Goal: Task Accomplishment & Management: Complete application form

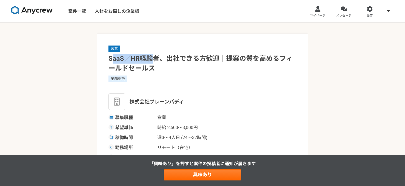
drag, startPoint x: 111, startPoint y: 57, endPoint x: 153, endPoint y: 61, distance: 42.5
click at [153, 61] on h1 "SaaS／HR経験者、出社できる方歓迎｜提案の質を高めるフィールドセールス" at bounding box center [202, 63] width 188 height 19
drag, startPoint x: 160, startPoint y: 60, endPoint x: 90, endPoint y: 60, distance: 70.1
click at [164, 59] on h1 "SaaS／HR経験者、出社できる方歓迎｜提案の質を高めるフィールドセールス" at bounding box center [202, 63] width 188 height 19
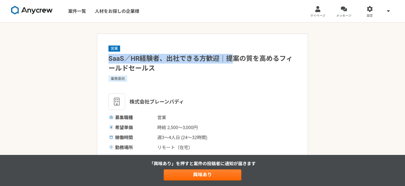
drag, startPoint x: 110, startPoint y: 59, endPoint x: 263, endPoint y: 57, distance: 153.0
click at [245, 58] on h1 "SaaS／HR経験者、出社できる方歓迎｜提案の質を高めるフィールドセールス" at bounding box center [202, 63] width 188 height 19
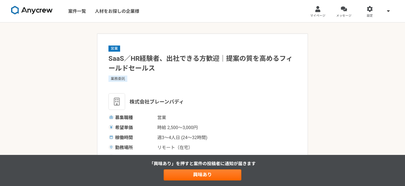
click at [286, 54] on h1 "SaaS／HR経験者、出社できる方歓迎｜提案の質を高めるフィールドセールス" at bounding box center [202, 63] width 188 height 19
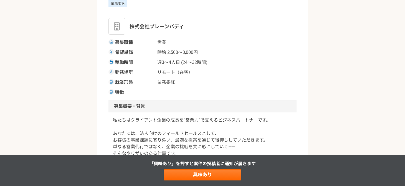
scroll to position [83, 0]
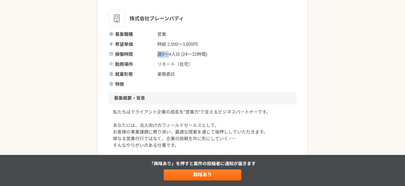
drag, startPoint x: 152, startPoint y: 54, endPoint x: 202, endPoint y: 54, distance: 50.4
click at [193, 54] on div "稼働時間 週3〜4人日 (24〜32時間)" at bounding box center [202, 54] width 188 height 7
drag, startPoint x: 195, startPoint y: 44, endPoint x: 183, endPoint y: 45, distance: 11.1
click at [186, 45] on span "時給 2,500〜3,000円" at bounding box center [184, 44] width 55 height 7
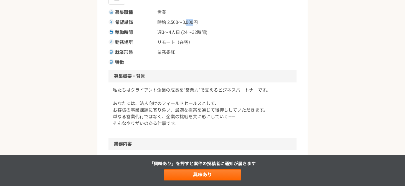
scroll to position [138, 0]
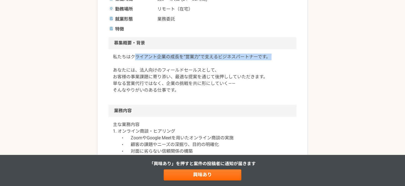
drag, startPoint x: 135, startPoint y: 57, endPoint x: 226, endPoint y: 63, distance: 90.8
click at [226, 63] on p "私たちはクライアント企業の成長を“営業力”で支えるビジネスパートナーです。 あなたには、法人向けのフィールドセールスとして、 お客様の事業課題に寄り添い、最適…" at bounding box center [202, 73] width 179 height 40
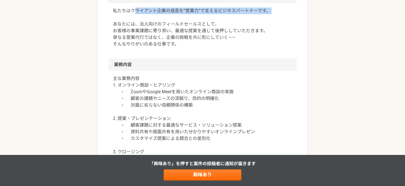
scroll to position [194, 0]
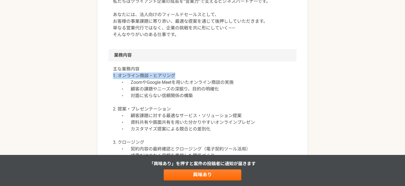
drag, startPoint x: 109, startPoint y: 76, endPoint x: 193, endPoint y: 76, distance: 83.7
click at [190, 76] on div "主な業務内容 1. オンライン商談・ヒアリング • ZoomやGoogle Meetを用いたオンライン商談の実施 • 顧客の課題やニーズの深掘り、目的の明確化…" at bounding box center [202, 132] width 188 height 142
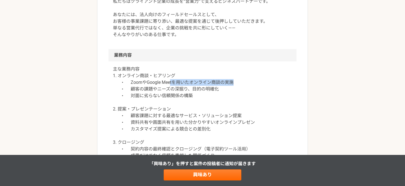
drag, startPoint x: 233, startPoint y: 83, endPoint x: 157, endPoint y: 83, distance: 76.2
click at [165, 83] on p "主な業務内容 1. オンライン商談・ヒアリング • ZoomやGoogle Meetを用いたオンライン商談の実施 • 顧客の課題やニーズの深掘り、目的の明確化…" at bounding box center [202, 129] width 179 height 126
click at [155, 83] on p "主な業務内容 1. オンライン商談・ヒアリング • ZoomやGoogle Meetを用いたオンライン商談の実施 • 顧客の課題やニーズの深掘り、目的の明確化…" at bounding box center [202, 129] width 179 height 126
drag, startPoint x: 132, startPoint y: 81, endPoint x: 201, endPoint y: 85, distance: 68.6
click at [198, 85] on p "主な業務内容 1. オンライン商談・ヒアリング • ZoomやGoogle Meetを用いたオンライン商談の実施 • 顧客の課題やニーズの深掘り、目的の明確化…" at bounding box center [202, 129] width 179 height 126
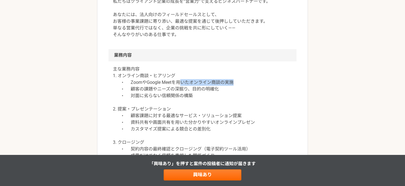
drag, startPoint x: 240, startPoint y: 85, endPoint x: 175, endPoint y: 81, distance: 65.8
click at [175, 81] on p "主な業務内容 1. オンライン商談・ヒアリング • ZoomやGoogle Meetを用いたオンライン商談の実施 • 顧客の課題やニーズの深掘り、目的の明確化…" at bounding box center [202, 129] width 179 height 126
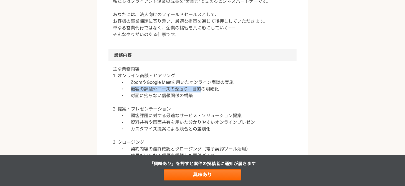
drag, startPoint x: 147, startPoint y: 86, endPoint x: 218, endPoint y: 86, distance: 71.5
click at [217, 86] on p "主な業務内容 1. オンライン商談・ヒアリング • ZoomやGoogle Meetを用いたオンライン商談の実施 • 顧客の課題やニーズの深掘り、目的の明確化…" at bounding box center [202, 129] width 179 height 126
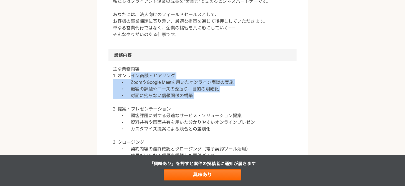
drag, startPoint x: 131, startPoint y: 77, endPoint x: 211, endPoint y: 103, distance: 83.7
click at [210, 103] on p "主な業務内容 1. オンライン商談・ヒアリング • ZoomやGoogle Meetを用いたオンライン商談の実施 • 顧客の課題やニーズの深掘り、目的の明確化…" at bounding box center [202, 129] width 179 height 126
click at [180, 78] on p "主な業務内容 1. オンライン商談・ヒアリング • ZoomやGoogle Meetを用いたオンライン商談の実施 • 顧客の課題やニーズの深掘り、目的の明確化…" at bounding box center [202, 129] width 179 height 126
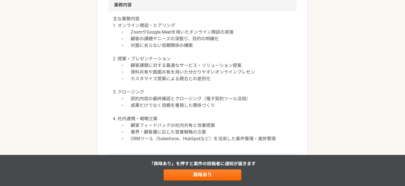
scroll to position [249, 0]
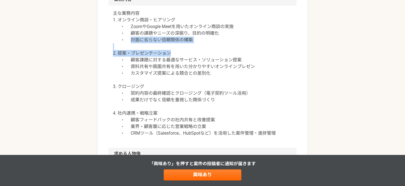
drag, startPoint x: 129, startPoint y: 42, endPoint x: 230, endPoint y: 54, distance: 101.5
click at [228, 54] on p "主な業務内容 1. オンライン商談・ヒアリング • ZoomやGoogle Meetを用いたオンライン商談の実施 • 顧客の課題やニーズの深掘り、目的の明確化…" at bounding box center [202, 73] width 179 height 126
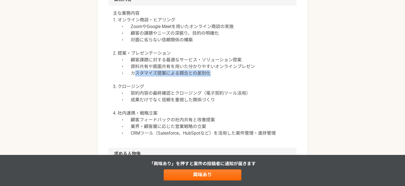
drag, startPoint x: 138, startPoint y: 75, endPoint x: 236, endPoint y: 75, distance: 97.6
click at [235, 75] on p "主な業務内容 1. オンライン商談・ヒアリング • ZoomやGoogle Meetを用いたオンライン商談の実施 • 顧客の課題やニーズの深掘り、目的の明確化…" at bounding box center [202, 73] width 179 height 126
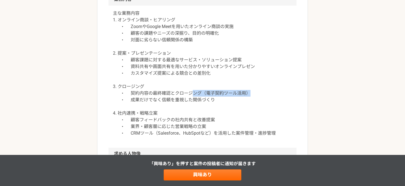
drag, startPoint x: 252, startPoint y: 92, endPoint x: 174, endPoint y: 92, distance: 77.9
click at [187, 92] on p "主な業務内容 1. オンライン商談・ヒアリング • ZoomやGoogle Meetを用いたオンライン商談の実施 • 顧客の課題やニーズの深掘り、目的の明確化…" at bounding box center [202, 73] width 179 height 126
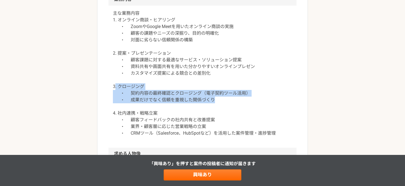
drag, startPoint x: 193, startPoint y: 97, endPoint x: 232, endPoint y: 102, distance: 38.6
click at [232, 102] on p "主な業務内容 1. オンライン商談・ヒアリング • ZoomやGoogle Meetを用いたオンライン商談の実施 • 顧客の課題やニーズの深掘り、目的の明確化…" at bounding box center [202, 73] width 179 height 126
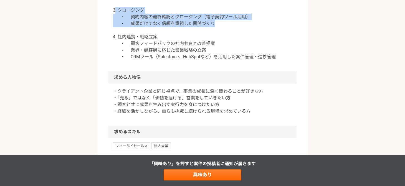
scroll to position [360, 0]
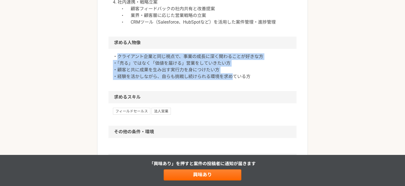
drag, startPoint x: 116, startPoint y: 59, endPoint x: 248, endPoint y: 85, distance: 134.7
click at [244, 84] on div "・クライアント企業と同じ視点で、事業の成長に深く関わることが好きな方 ・「売る」ではなく「価値を届ける」営業をしていきたい方 ・顧客と共に成果を生み出す実行力…" at bounding box center [202, 70] width 188 height 42
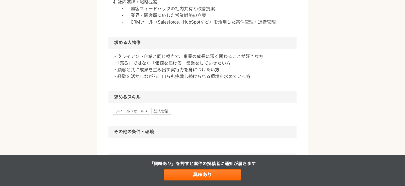
click at [257, 86] on div "・クライアント企業と同じ視点で、事業の成長に深く関わることが好きな方 ・「売る」ではなく「価値を届ける」営業をしていきたい方 ・顧客と共に成果を生み出す実行力…" at bounding box center [202, 70] width 188 height 42
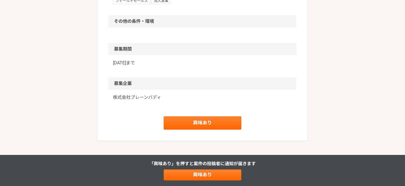
scroll to position [471, 0]
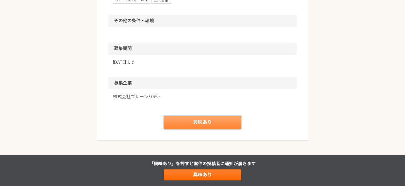
click at [204, 119] on link "興味あり" at bounding box center [203, 122] width 78 height 13
